Goal: Task Accomplishment & Management: Use online tool/utility

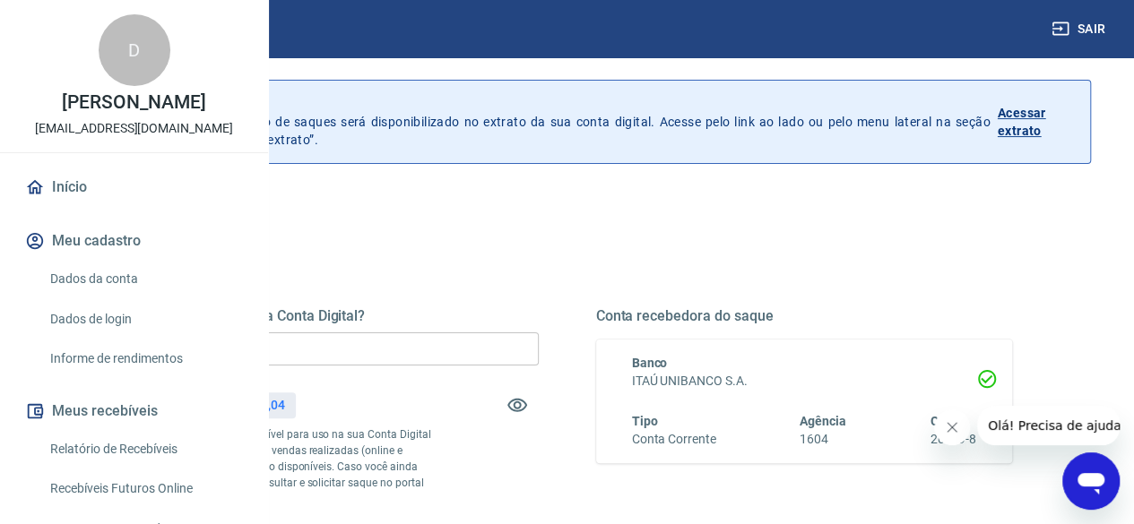
scroll to position [90, 0]
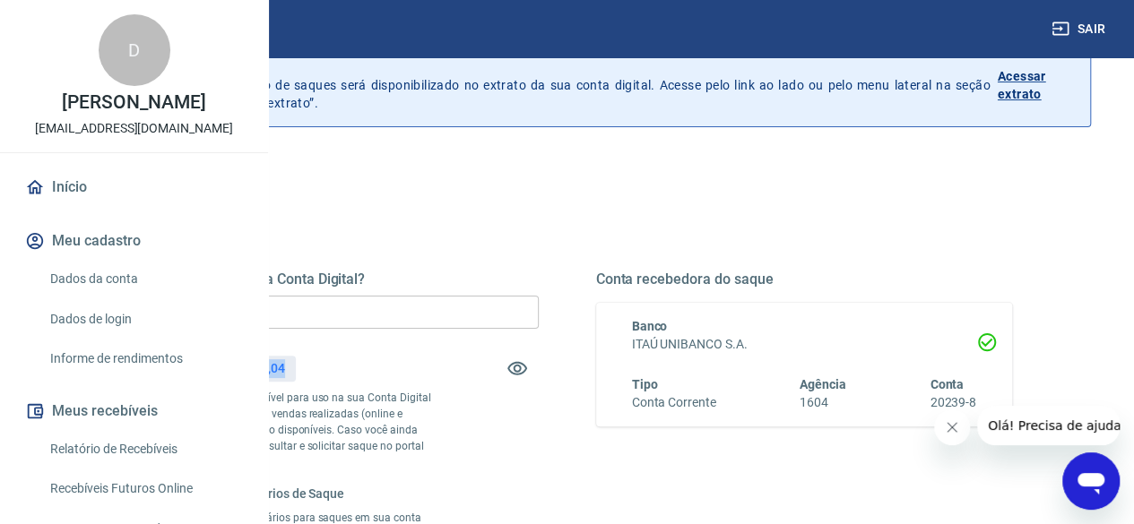
drag, startPoint x: 496, startPoint y: 366, endPoint x: 566, endPoint y: 366, distance: 69.9
click at [539, 366] on div "Saldo total*: R$ 1.073,04" at bounding box center [330, 368] width 417 height 43
copy p "1.073,04"
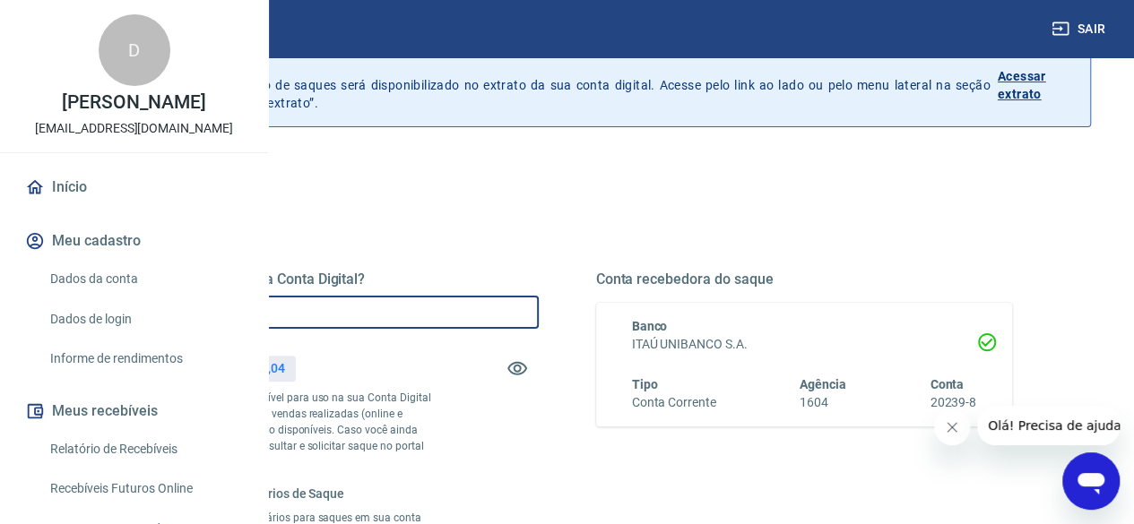
drag, startPoint x: 444, startPoint y: 312, endPoint x: 376, endPoint y: 306, distance: 67.4
click at [376, 306] on div "Quanto deseja sacar da Conta Digital? R$ 0,00 ​ Saldo total*: R$ 1.073,04 *Corr…" at bounding box center [566, 475] width 933 height 567
paste input "1.073,04"
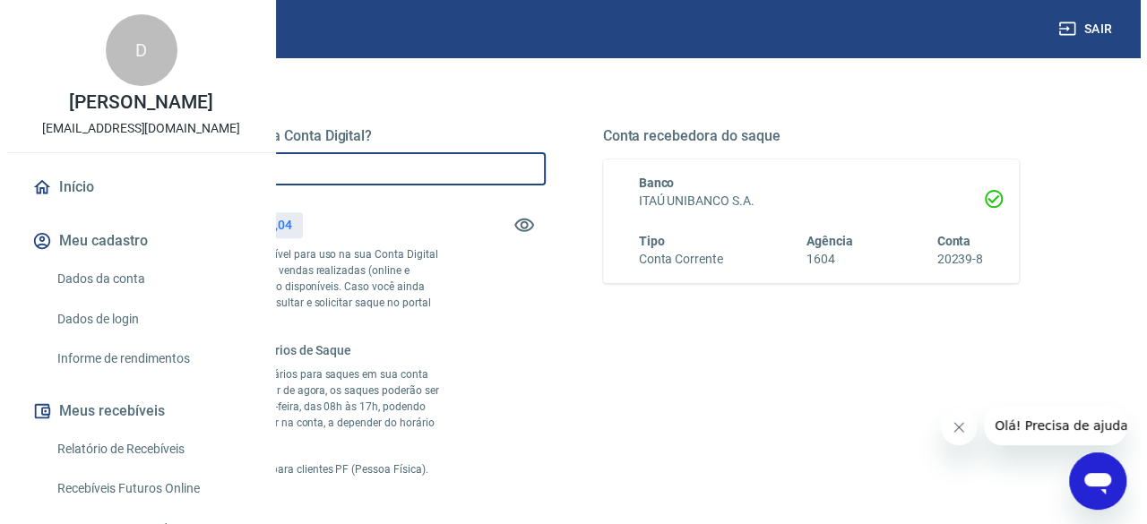
scroll to position [448, 0]
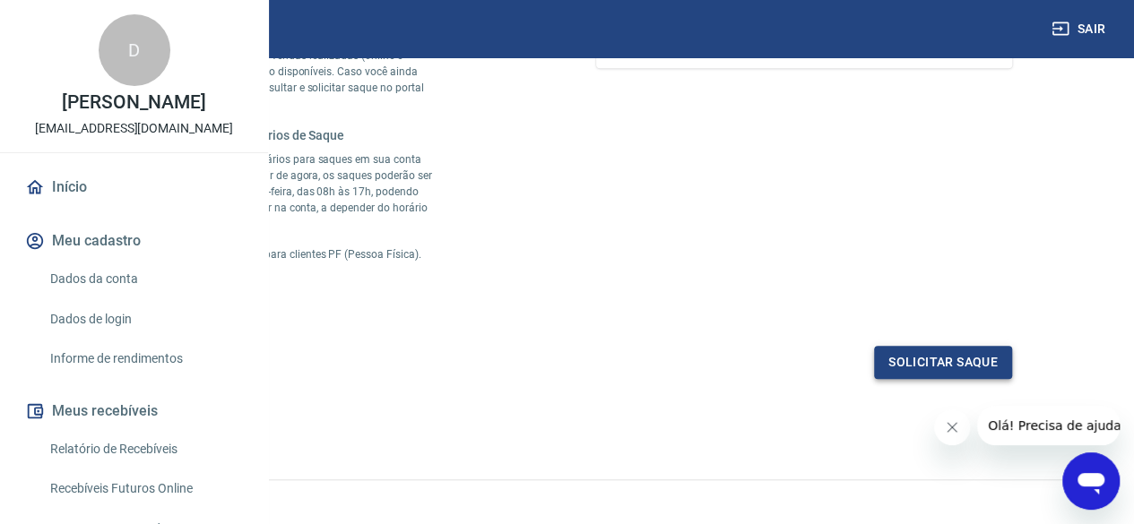
type input "R$ 1.073,04"
click at [905, 379] on button "Solicitar saque" at bounding box center [943, 362] width 138 height 33
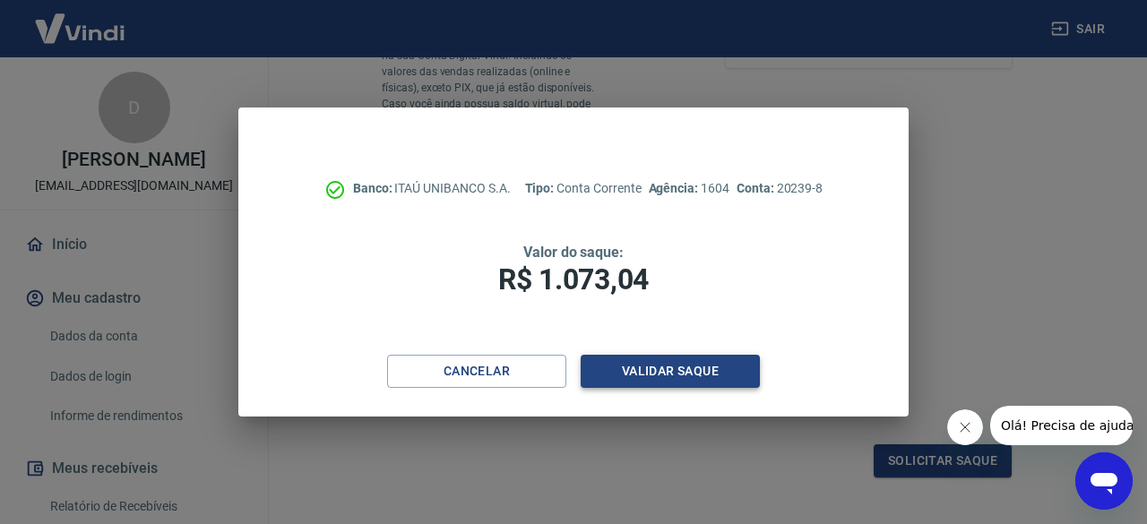
click at [688, 367] on button "Validar saque" at bounding box center [670, 371] width 179 height 33
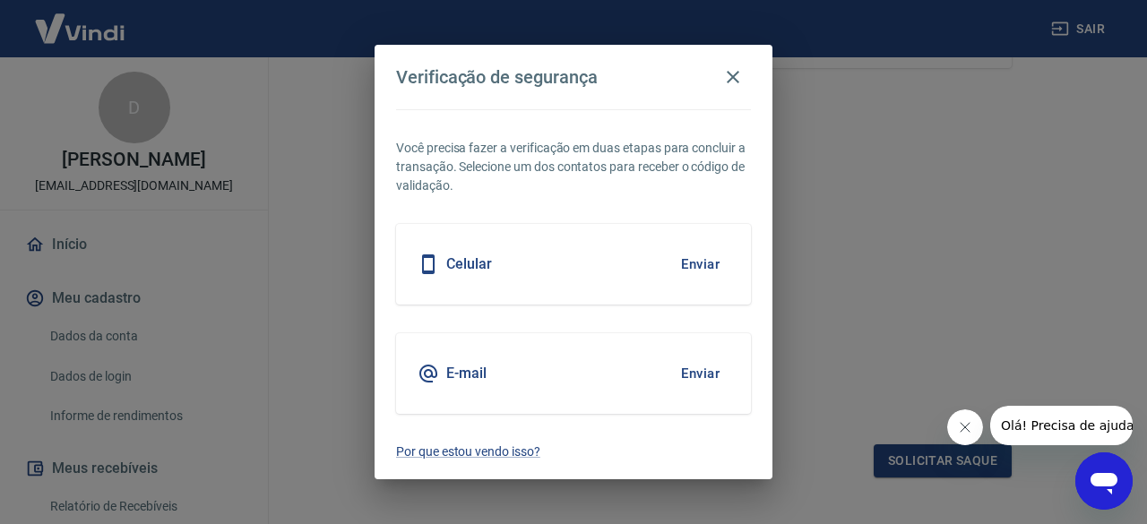
click at [680, 378] on button "Enviar" at bounding box center [700, 374] width 58 height 38
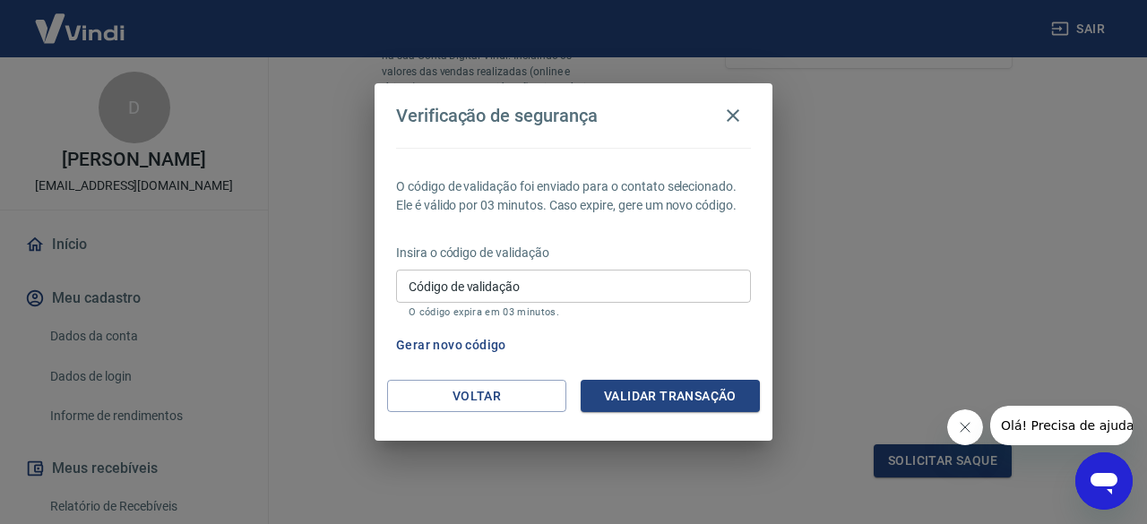
click at [513, 291] on input "Código de validação" at bounding box center [573, 286] width 355 height 33
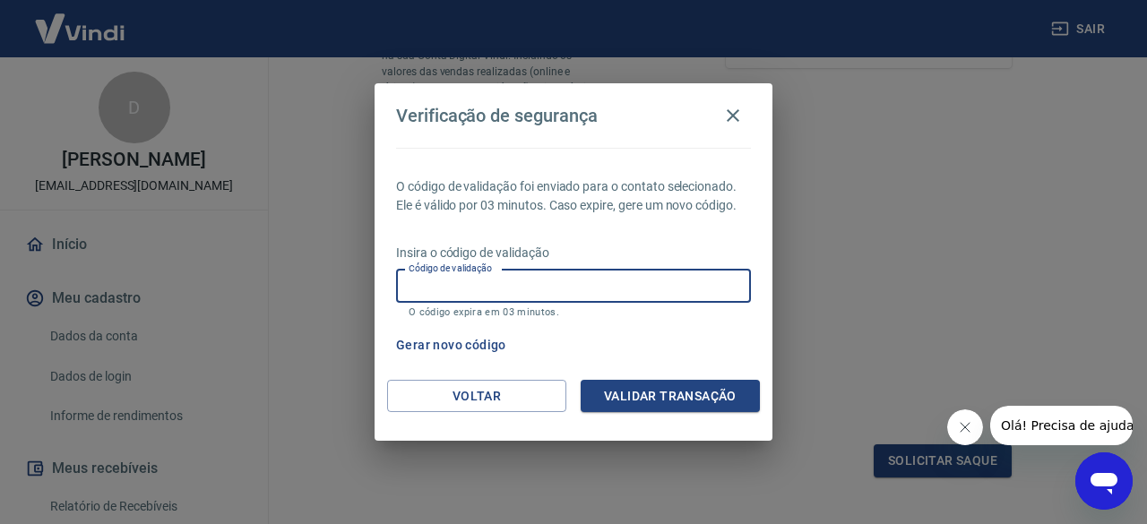
paste input "920538"
type input "920538"
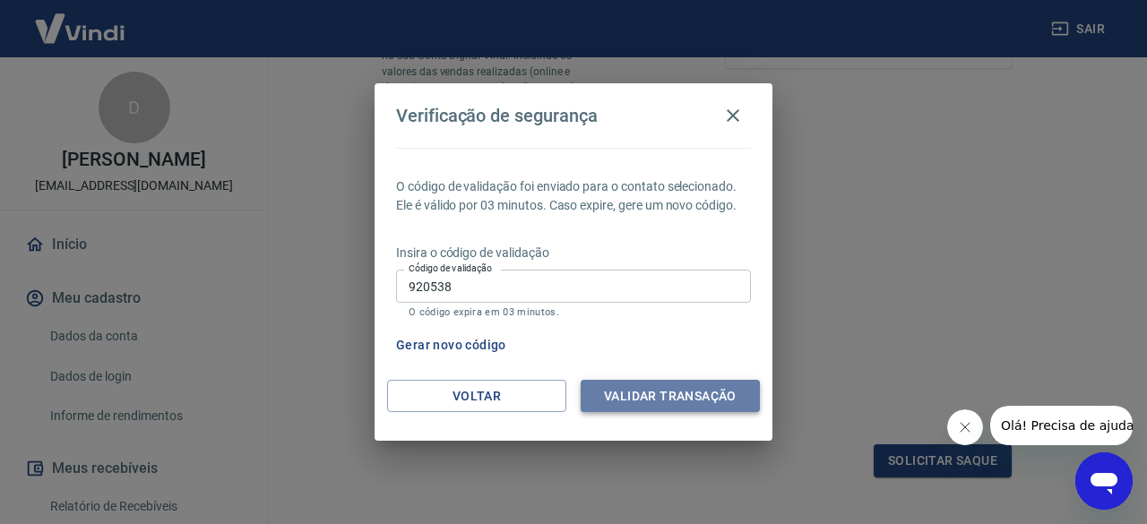
click at [698, 391] on button "Validar transação" at bounding box center [670, 396] width 179 height 33
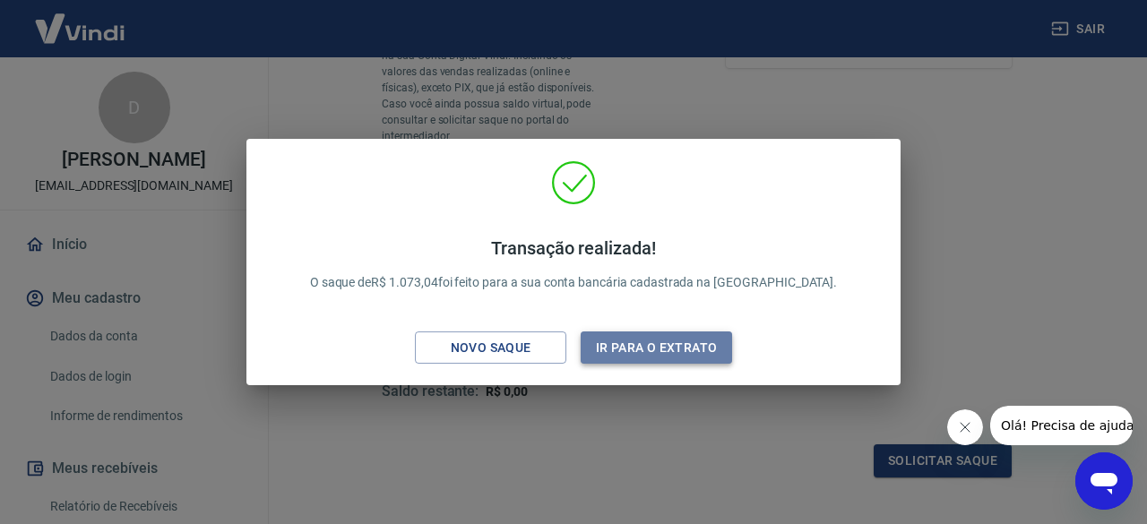
click at [658, 341] on button "Ir para o extrato" at bounding box center [656, 348] width 151 height 33
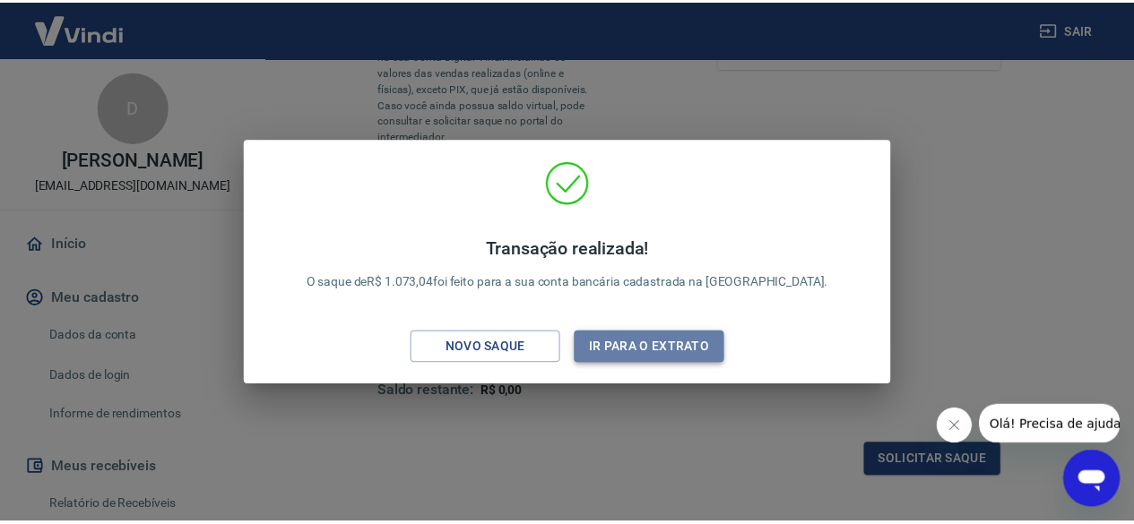
scroll to position [9, 0]
